Goal: Information Seeking & Learning: Learn about a topic

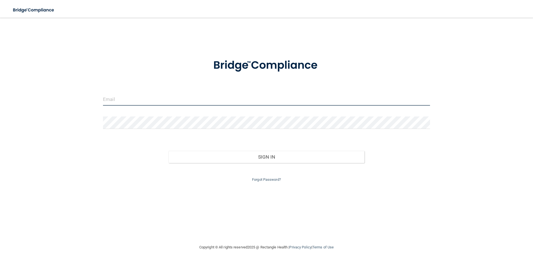
click at [142, 100] on input "email" at bounding box center [266, 99] width 327 height 12
type input "[EMAIL_ADDRESS][DOMAIN_NAME]"
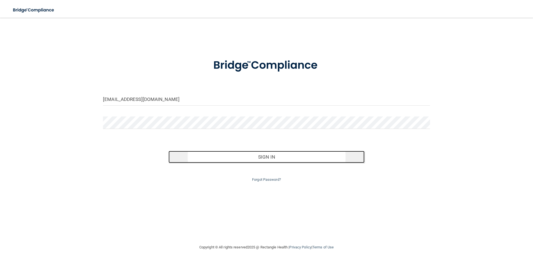
click at [281, 158] on button "Sign In" at bounding box center [267, 157] width 196 height 12
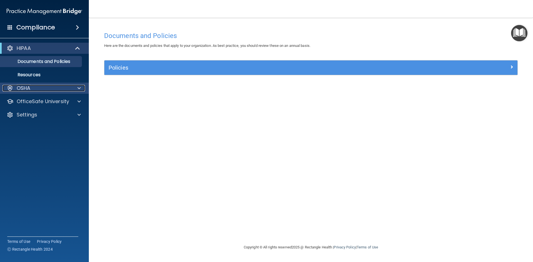
click at [78, 89] on span at bounding box center [78, 88] width 3 height 7
click at [80, 88] on span at bounding box center [78, 88] width 3 height 7
click at [77, 47] on span at bounding box center [78, 48] width 5 height 7
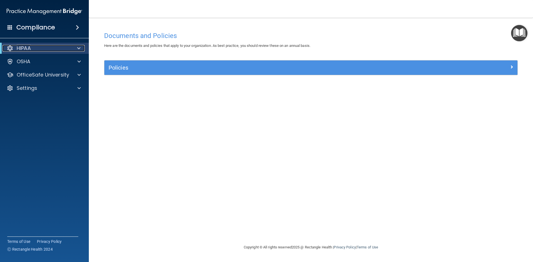
click at [77, 49] on span at bounding box center [78, 48] width 3 height 7
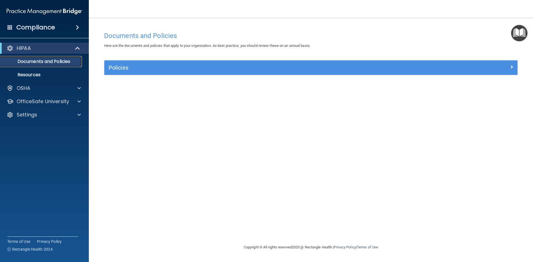
click at [75, 61] on p "Documents and Policies" at bounding box center [42, 62] width 76 height 6
click at [58, 74] on p "Resources" at bounding box center [42, 75] width 76 height 6
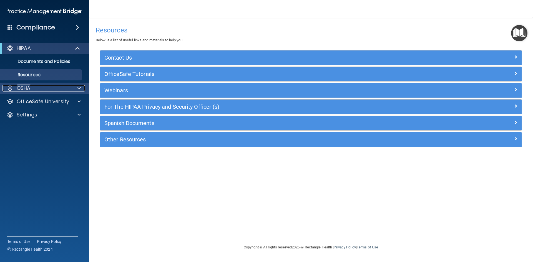
click at [78, 89] on span at bounding box center [78, 88] width 3 height 7
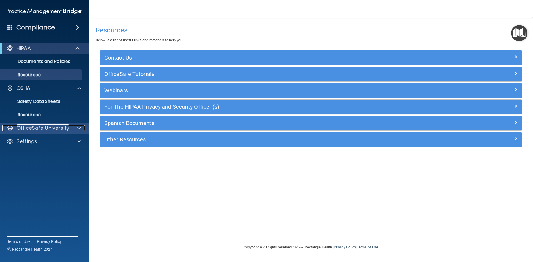
click at [77, 127] on div at bounding box center [78, 128] width 14 height 7
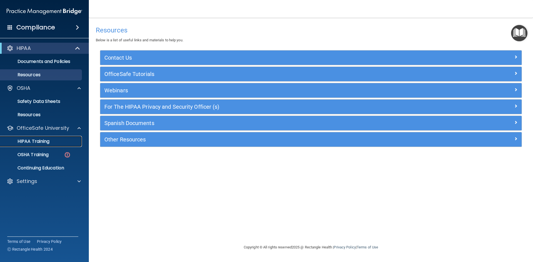
click at [51, 145] on link "HIPAA Training" at bounding box center [37, 141] width 87 height 11
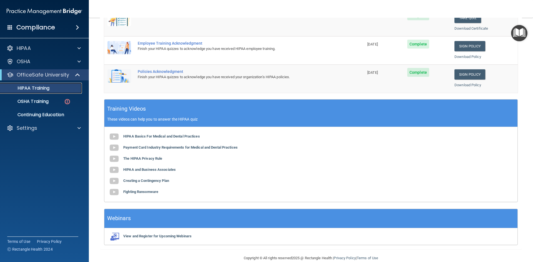
scroll to position [156, 0]
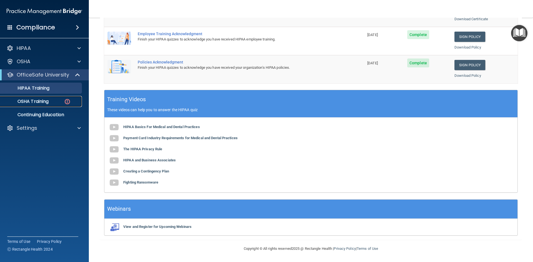
click at [49, 101] on div "OSHA Training" at bounding box center [42, 102] width 76 height 6
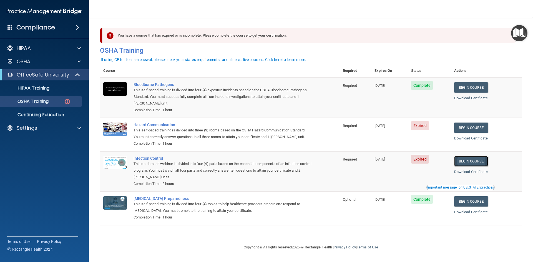
click at [467, 158] on link "Begin Course" at bounding box center [471, 161] width 34 height 10
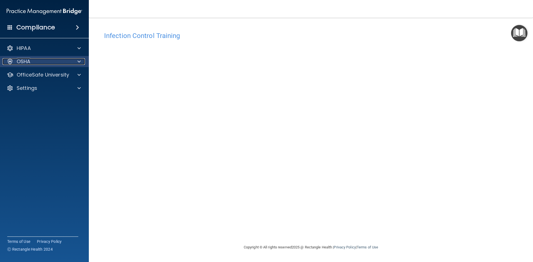
click at [79, 63] on span at bounding box center [78, 61] width 3 height 7
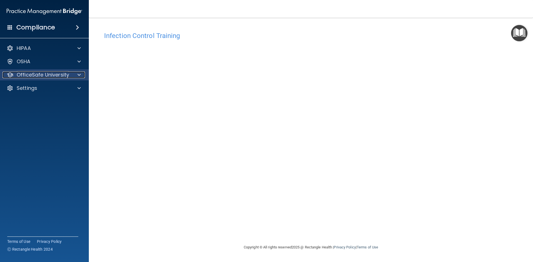
click at [80, 74] on span at bounding box center [78, 75] width 3 height 7
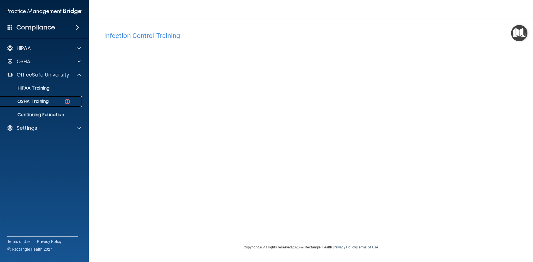
click at [56, 101] on div "OSHA Training" at bounding box center [42, 102] width 76 height 6
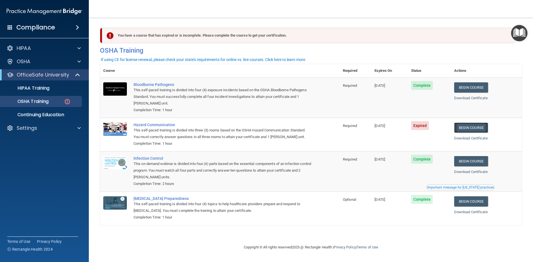
click at [472, 129] on link "Begin Course" at bounding box center [471, 128] width 34 height 10
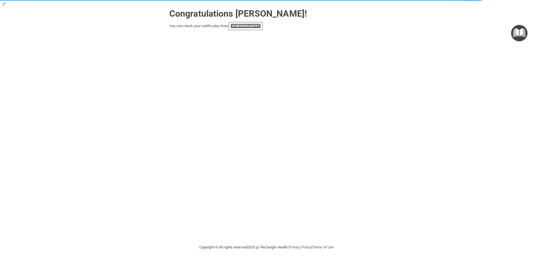
click at [245, 27] on link "your account page!" at bounding box center [246, 26] width 30 height 4
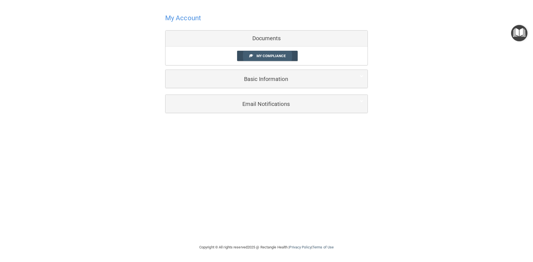
click at [277, 56] on span "My Compliance" at bounding box center [271, 56] width 29 height 4
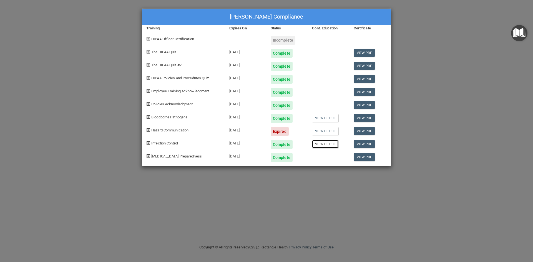
click at [330, 145] on link "View CE PDF" at bounding box center [325, 144] width 26 height 8
click at [283, 131] on div "Expired" at bounding box center [280, 131] width 18 height 9
click at [280, 40] on div "Incomplete" at bounding box center [283, 40] width 25 height 9
click at [187, 39] on span "HIPAA Officer Certification" at bounding box center [172, 39] width 43 height 4
click at [279, 131] on div "Expired" at bounding box center [280, 131] width 18 height 9
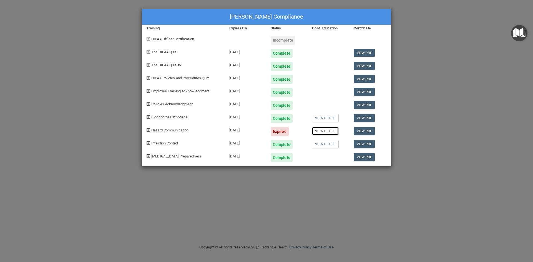
click at [324, 131] on link "View CE PDF" at bounding box center [325, 131] width 26 height 8
click at [185, 130] on span "Hazard Communication" at bounding box center [169, 130] width 37 height 4
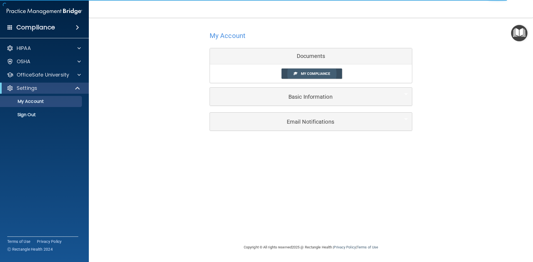
click at [312, 76] on span "My Compliance" at bounding box center [315, 74] width 29 height 4
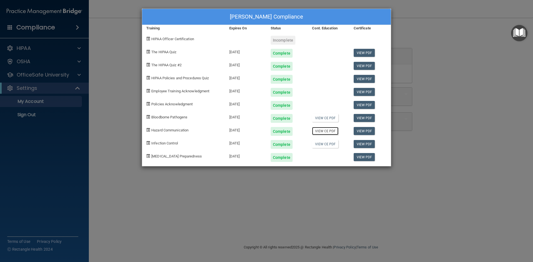
click at [325, 132] on link "View CE PDF" at bounding box center [325, 131] width 26 height 8
click at [284, 39] on div "Incomplete" at bounding box center [283, 40] width 25 height 9
click at [76, 72] on div "Elvia Santos's Compliance Training Expires On Status Cont. Education Certificat…" at bounding box center [266, 131] width 533 height 262
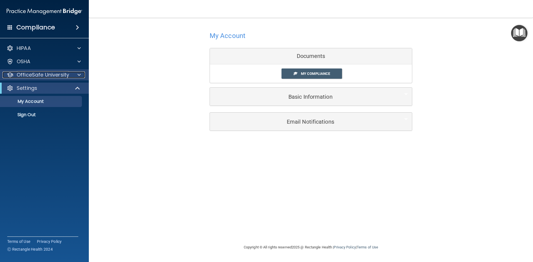
click at [78, 76] on span at bounding box center [78, 75] width 3 height 7
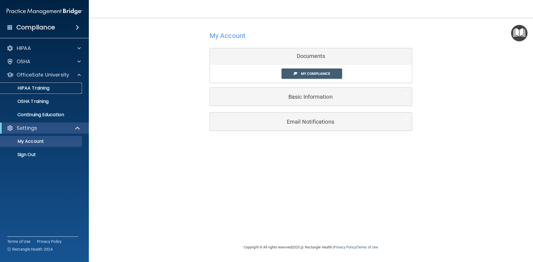
click at [46, 87] on p "HIPAA Training" at bounding box center [27, 89] width 46 height 6
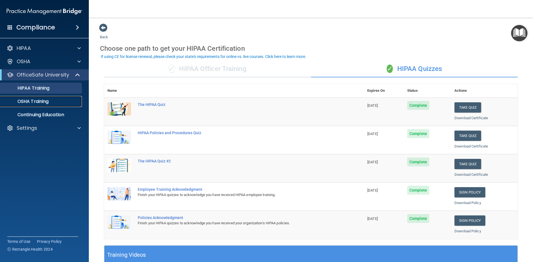
click at [64, 103] on div "OSHA Training" at bounding box center [42, 102] width 76 height 6
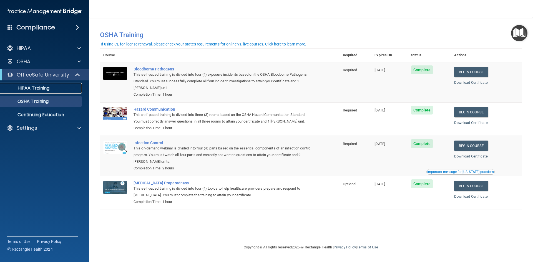
click at [63, 89] on div "HIPAA Training" at bounding box center [42, 89] width 76 height 6
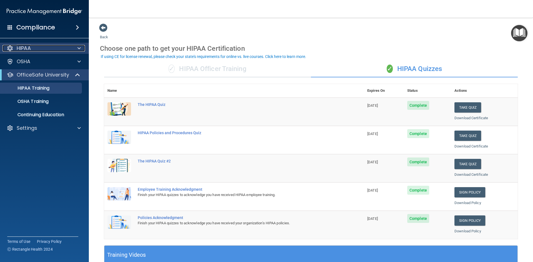
click at [79, 48] on span at bounding box center [78, 48] width 3 height 7
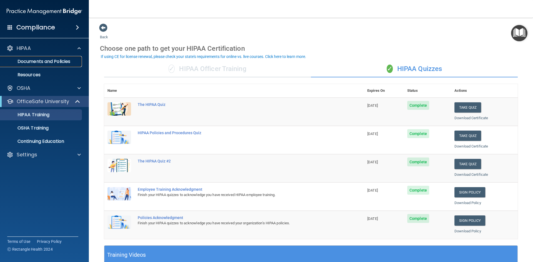
click at [67, 59] on p "Documents and Policies" at bounding box center [42, 62] width 76 height 6
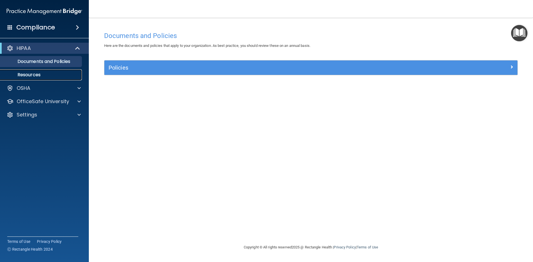
click at [27, 76] on p "Resources" at bounding box center [42, 75] width 76 height 6
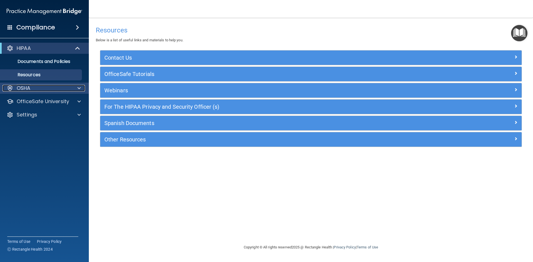
click at [79, 91] on span at bounding box center [78, 88] width 3 height 7
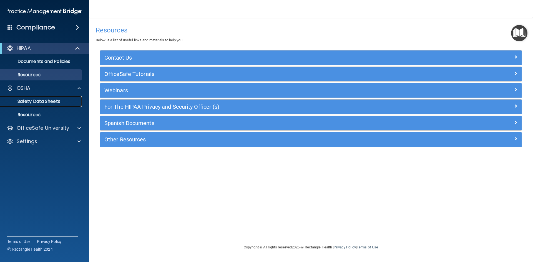
click at [57, 101] on p "Safety Data Sheets" at bounding box center [42, 102] width 76 height 6
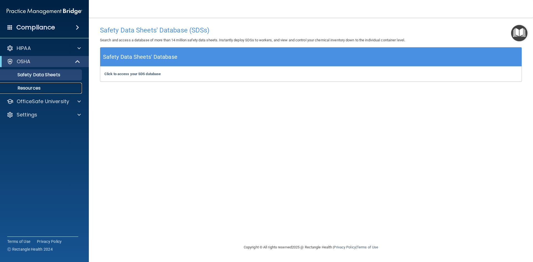
click at [54, 87] on p "Resources" at bounding box center [42, 89] width 76 height 6
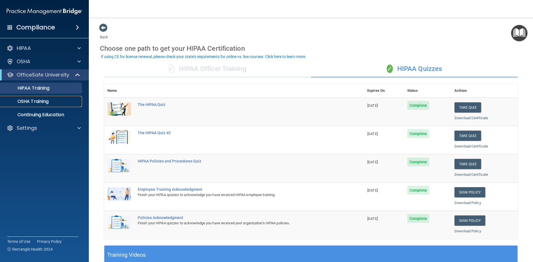
click at [66, 102] on div "OSHA Training" at bounding box center [42, 102] width 76 height 6
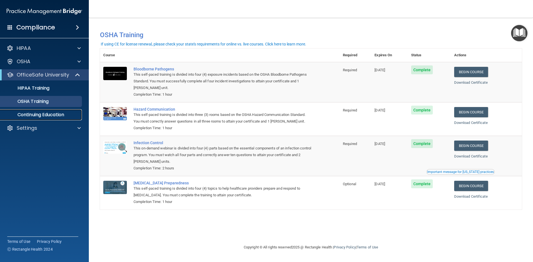
click at [60, 117] on p "Continuing Education" at bounding box center [42, 115] width 76 height 6
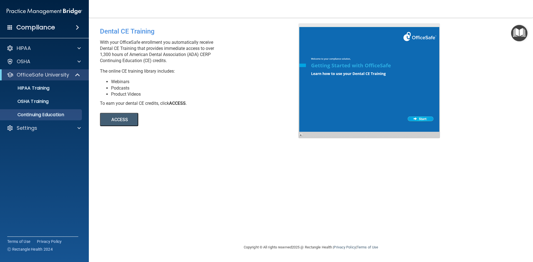
click at [76, 26] on span at bounding box center [77, 27] width 3 height 7
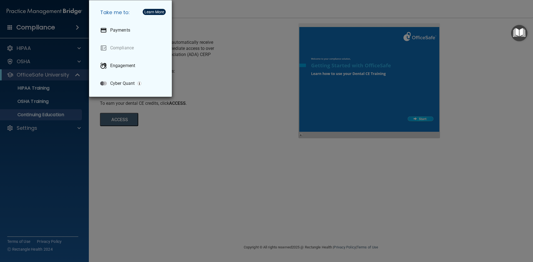
click at [77, 48] on div "Take me to: Payments Compliance Engagement Cyber Quant" at bounding box center [266, 131] width 533 height 262
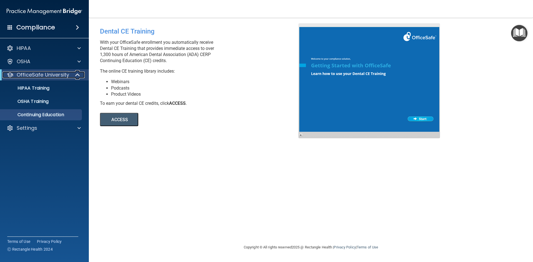
click at [77, 74] on span at bounding box center [78, 75] width 5 height 7
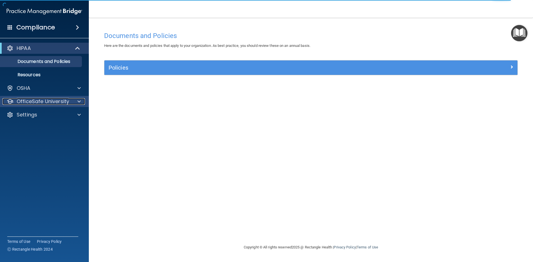
click at [76, 101] on div at bounding box center [78, 101] width 14 height 7
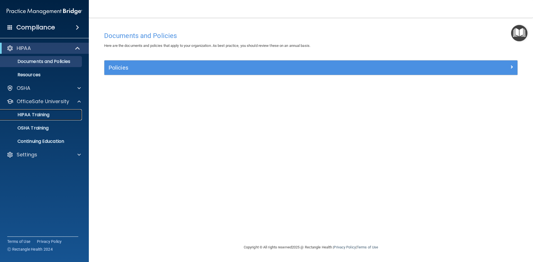
click at [59, 113] on div "HIPAA Training" at bounding box center [42, 115] width 76 height 6
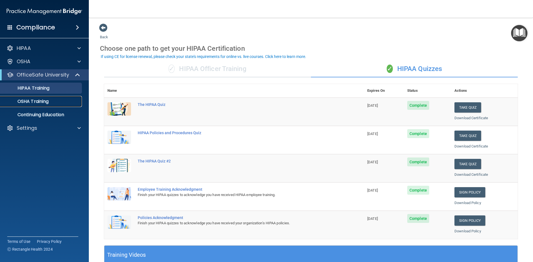
click at [77, 101] on div "OSHA Training" at bounding box center [42, 102] width 76 height 6
